Goal: Information Seeking & Learning: Learn about a topic

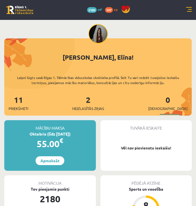
click at [186, 9] on link at bounding box center [189, 10] width 6 height 6
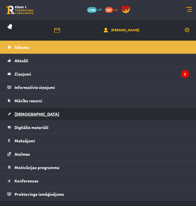
click at [79, 115] on link "[DEMOGRAPHIC_DATA]" at bounding box center [98, 114] width 182 height 13
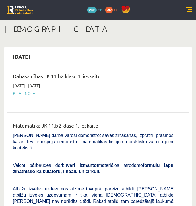
click at [24, 93] on span "Pievienota" at bounding box center [94, 94] width 162 height 6
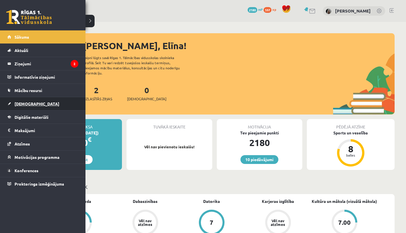
click at [14, 106] on link "[DEMOGRAPHIC_DATA]" at bounding box center [42, 103] width 71 height 13
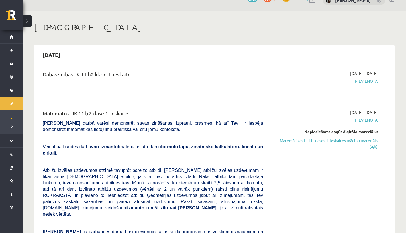
scroll to position [25, 0]
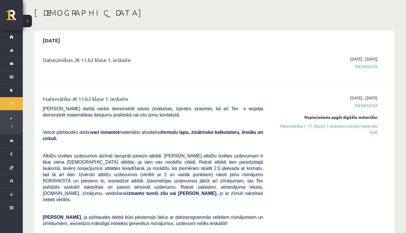
click at [372, 67] on span "Pievienota" at bounding box center [324, 67] width 106 height 6
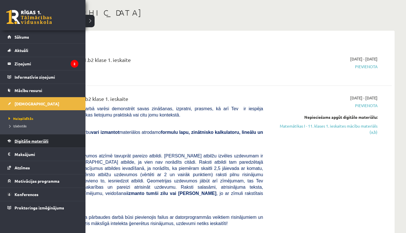
click at [21, 138] on link "Digitālie materiāli" at bounding box center [42, 141] width 71 height 13
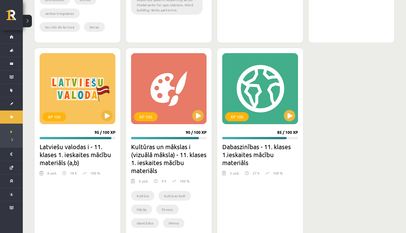
scroll to position [843, 0]
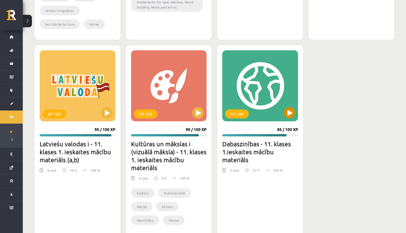
click at [287, 113] on button at bounding box center [289, 112] width 11 height 11
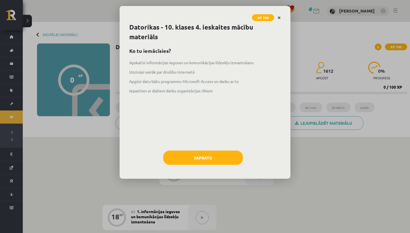
click at [279, 17] on icon "Close" at bounding box center [279, 18] width 3 height 4
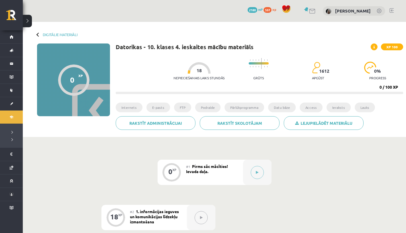
click at [377, 50] on div "XP 100" at bounding box center [386, 47] width 32 height 7
click at [376, 48] on span at bounding box center [373, 47] width 7 height 7
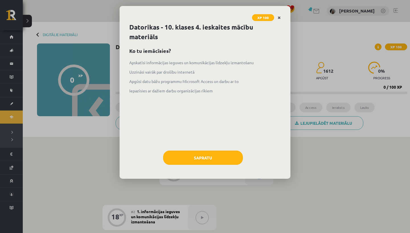
click at [280, 17] on icon "Close" at bounding box center [279, 18] width 3 height 4
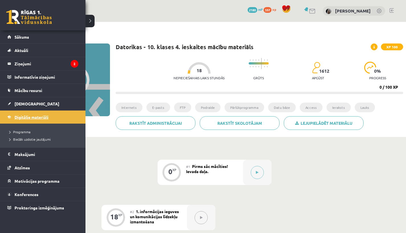
click at [28, 115] on link "Digitālie materiāli" at bounding box center [42, 117] width 71 height 13
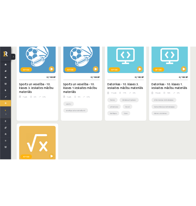
scroll to position [414, 0]
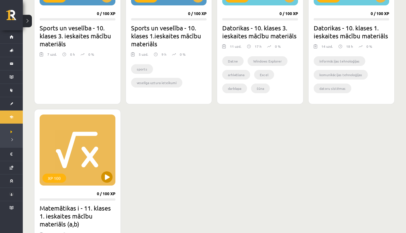
click at [106, 178] on button at bounding box center [106, 177] width 11 height 11
click at [92, 169] on div "XP 100" at bounding box center [78, 150] width 76 height 71
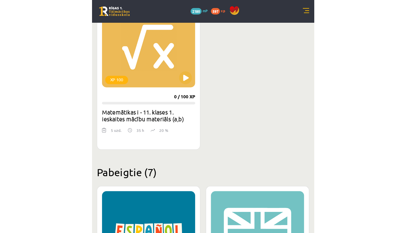
scroll to position [756, 0]
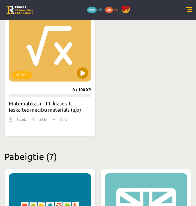
click at [33, 40] on div "XP 100" at bounding box center [50, 46] width 82 height 71
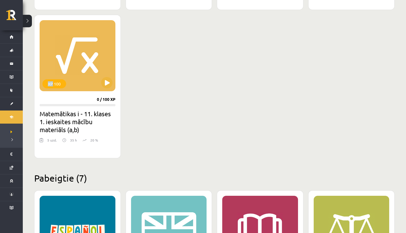
scroll to position [483, 0]
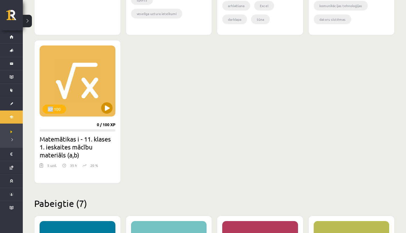
click at [102, 100] on div "XP 100" at bounding box center [78, 81] width 76 height 71
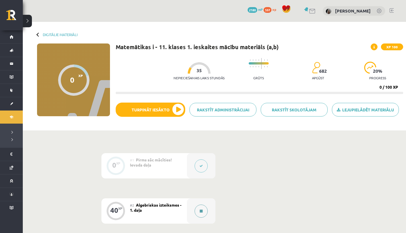
click at [198, 211] on button at bounding box center [200, 211] width 13 height 13
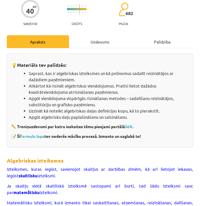
scroll to position [7, 0]
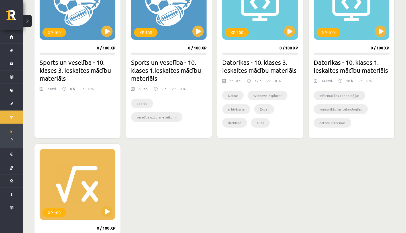
scroll to position [407, 0]
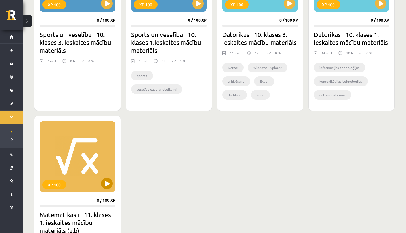
click at [107, 183] on button at bounding box center [106, 183] width 11 height 11
click at [101, 178] on div "XP 100" at bounding box center [78, 156] width 76 height 71
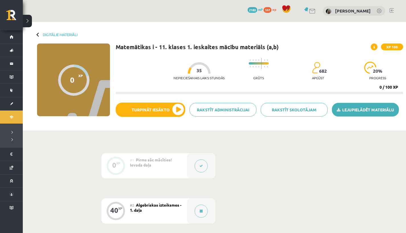
click at [370, 113] on link "Lejupielādēt materiālu" at bounding box center [365, 110] width 67 height 14
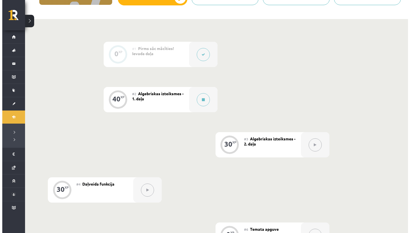
scroll to position [109, 0]
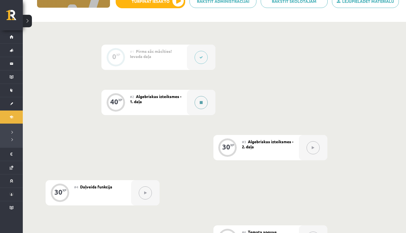
click at [204, 105] on button at bounding box center [200, 102] width 13 height 13
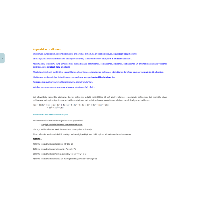
scroll to position [215, 0]
